Goal: Task Accomplishment & Management: Manage account settings

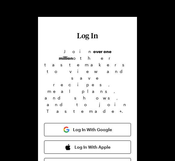
click at [113, 141] on button "Log In With Apple" at bounding box center [87, 147] width 87 height 13
click at [93, 141] on button "Log In With Apple" at bounding box center [87, 147] width 87 height 13
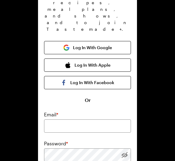
scroll to position [45, 0]
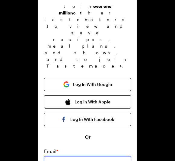
click at [70, 157] on input "email" at bounding box center [87, 163] width 87 height 13
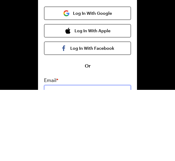
scroll to position [46, 0]
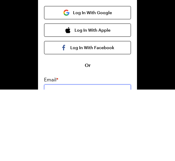
type input "[EMAIL_ADDRESS][DOMAIN_NAME]"
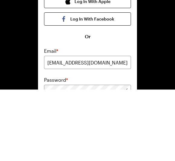
scroll to position [135, 0]
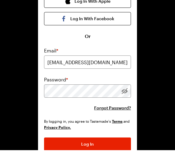
click at [95, 149] on button "Log In" at bounding box center [87, 155] width 87 height 13
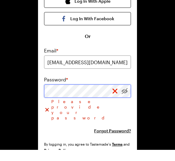
scroll to position [142, 0]
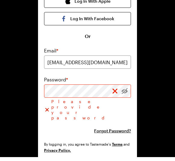
click at [128, 132] on span "Forgot Password?" at bounding box center [112, 135] width 37 height 6
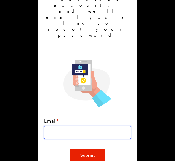
click at [65, 126] on input "email" at bounding box center [87, 132] width 87 height 13
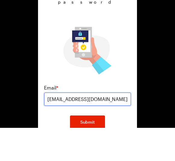
type input "[EMAIL_ADDRESS][DOMAIN_NAME]"
click at [102, 149] on button "Submit" at bounding box center [87, 155] width 35 height 13
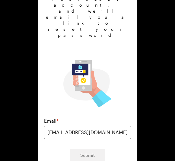
scroll to position [37, 0]
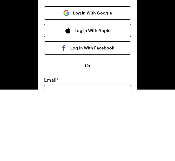
type input "[EMAIL_ADDRESS][DOMAIN_NAME]"
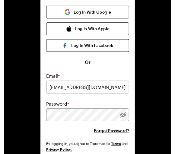
scroll to position [0, 0]
